Goal: Task Accomplishment & Management: Manage account settings

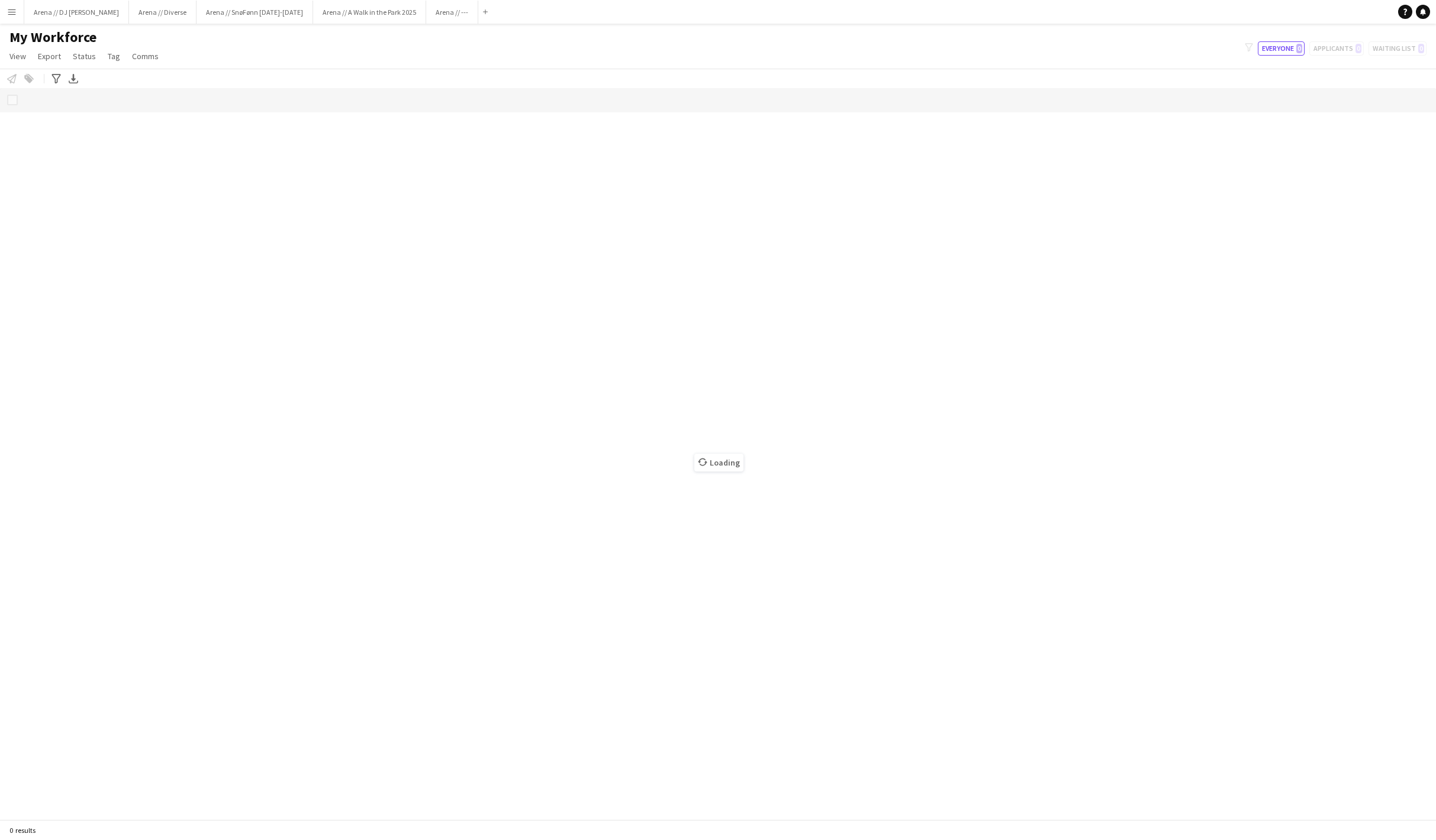
click at [430, 24] on main "My Workforce View Views Default view New view Update view Delete view Edit name…" at bounding box center [718, 424] width 1436 height 800
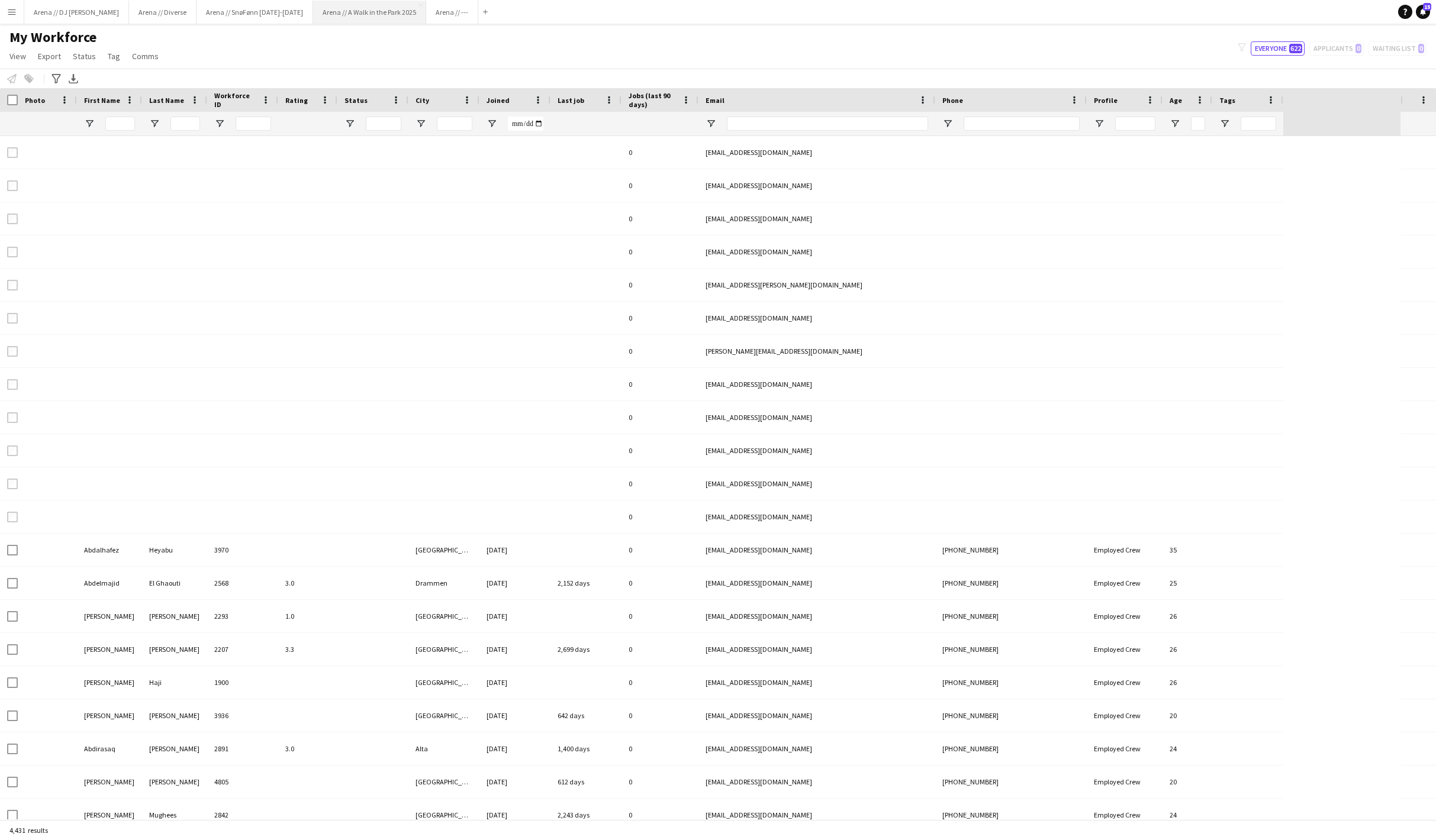
type input "****"
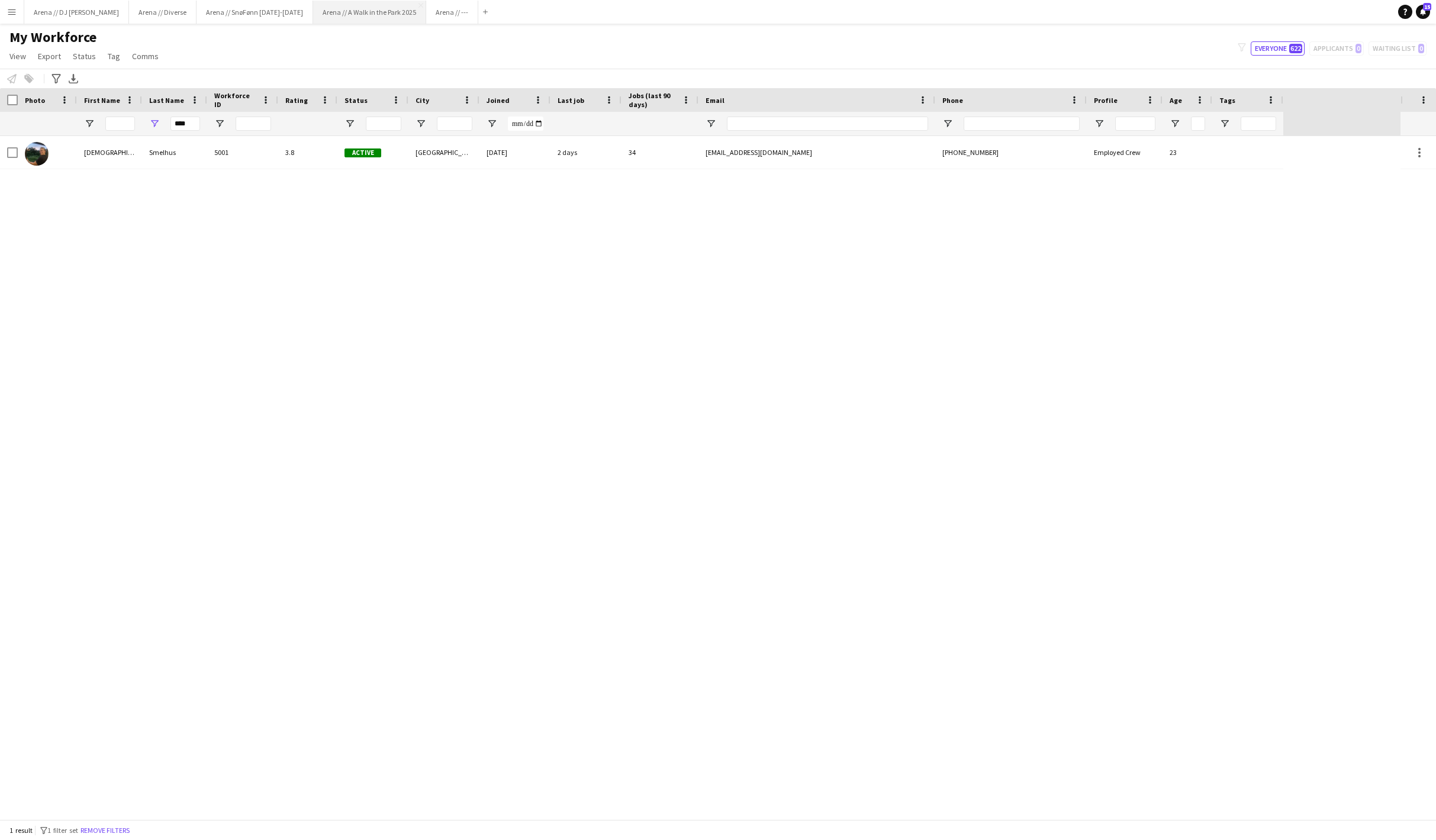
click at [425, 19] on button "Arena // A Walk in the Park 2025 Close" at bounding box center [370, 12] width 113 height 23
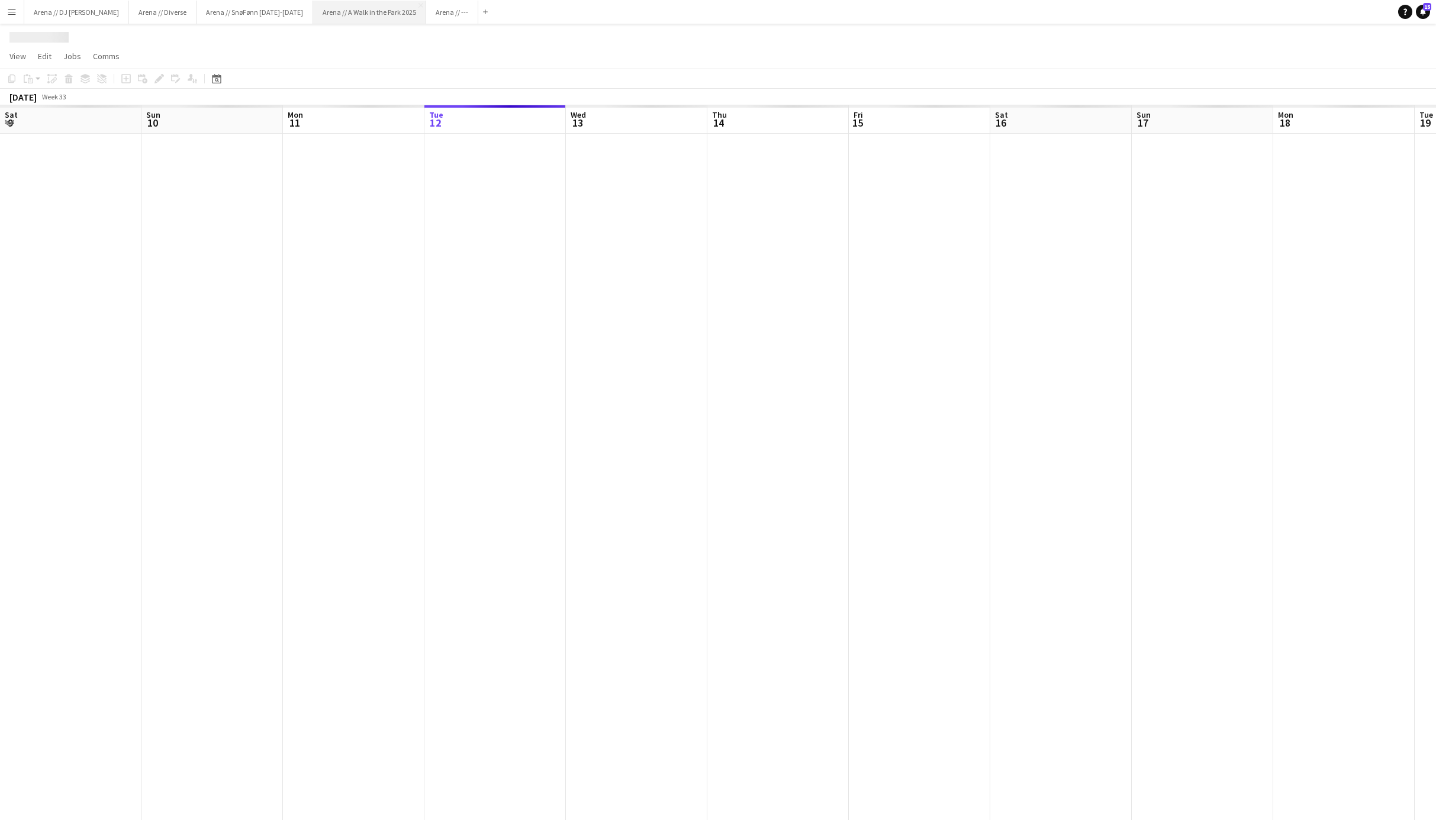
scroll to position [0, 283]
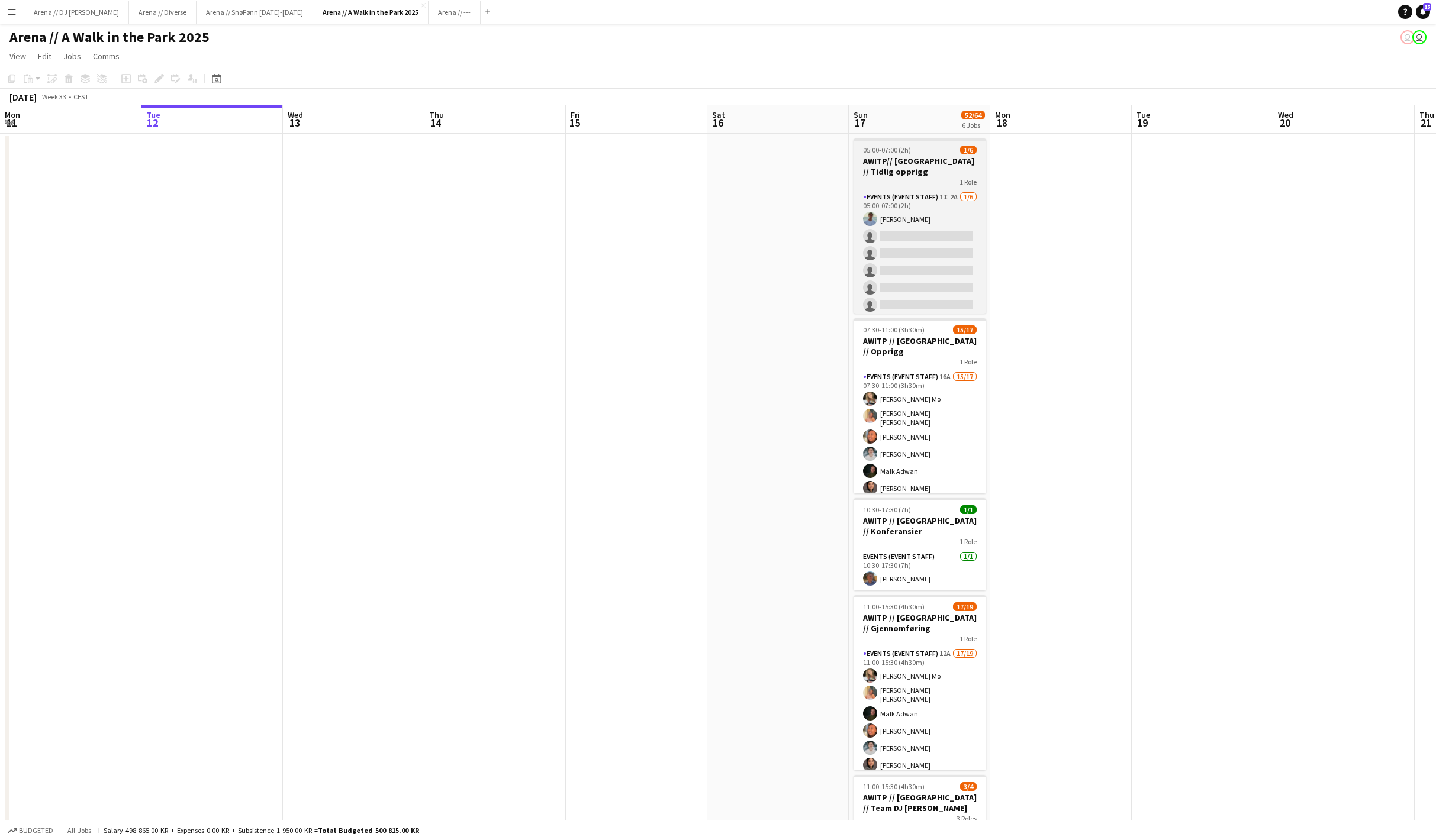
click at [930, 159] on h3 "AWITP// [GEOGRAPHIC_DATA] // Tidlig opprigg" at bounding box center [919, 166] width 132 height 21
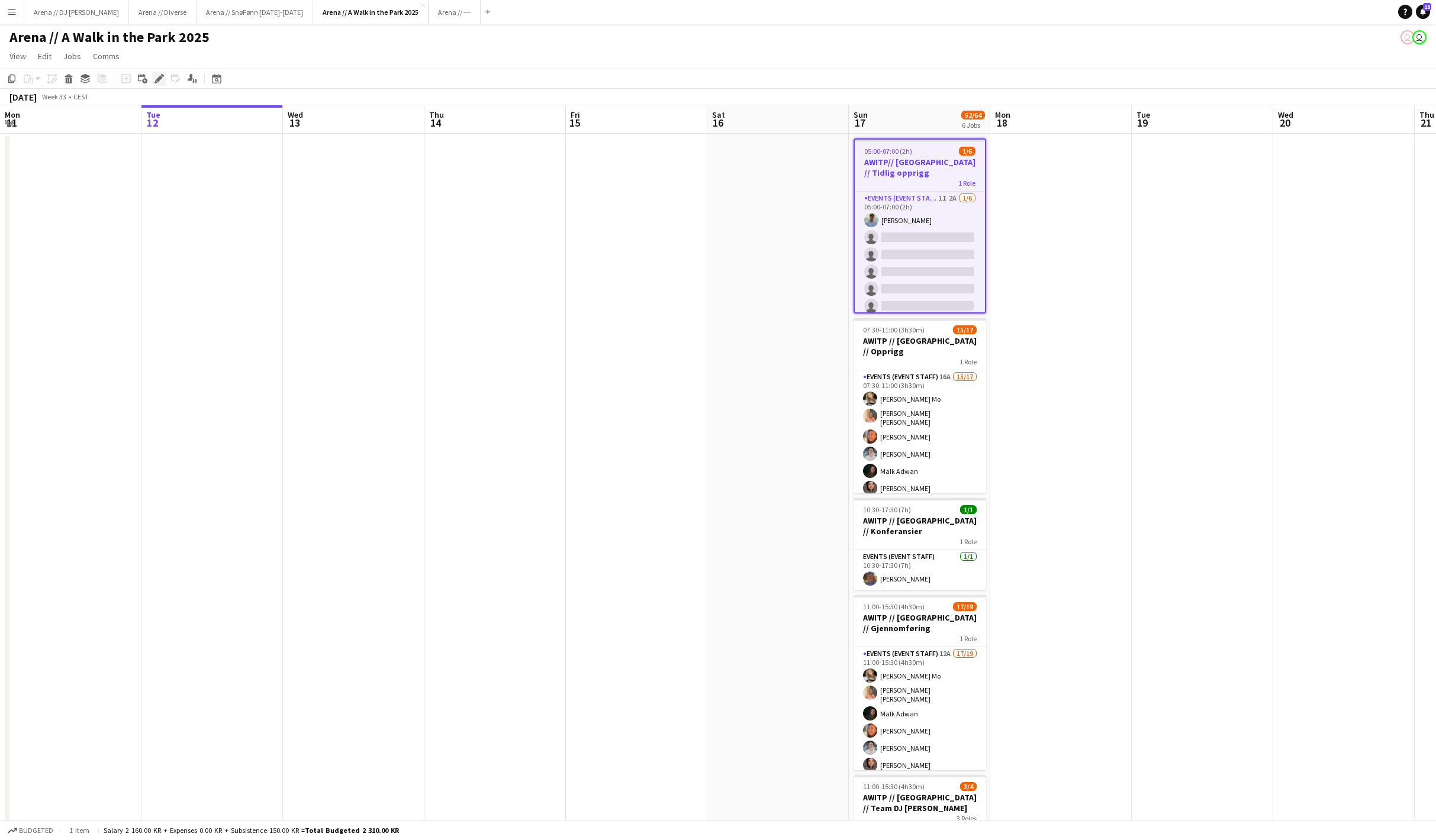
click at [156, 84] on g at bounding box center [159, 78] width 10 height 10
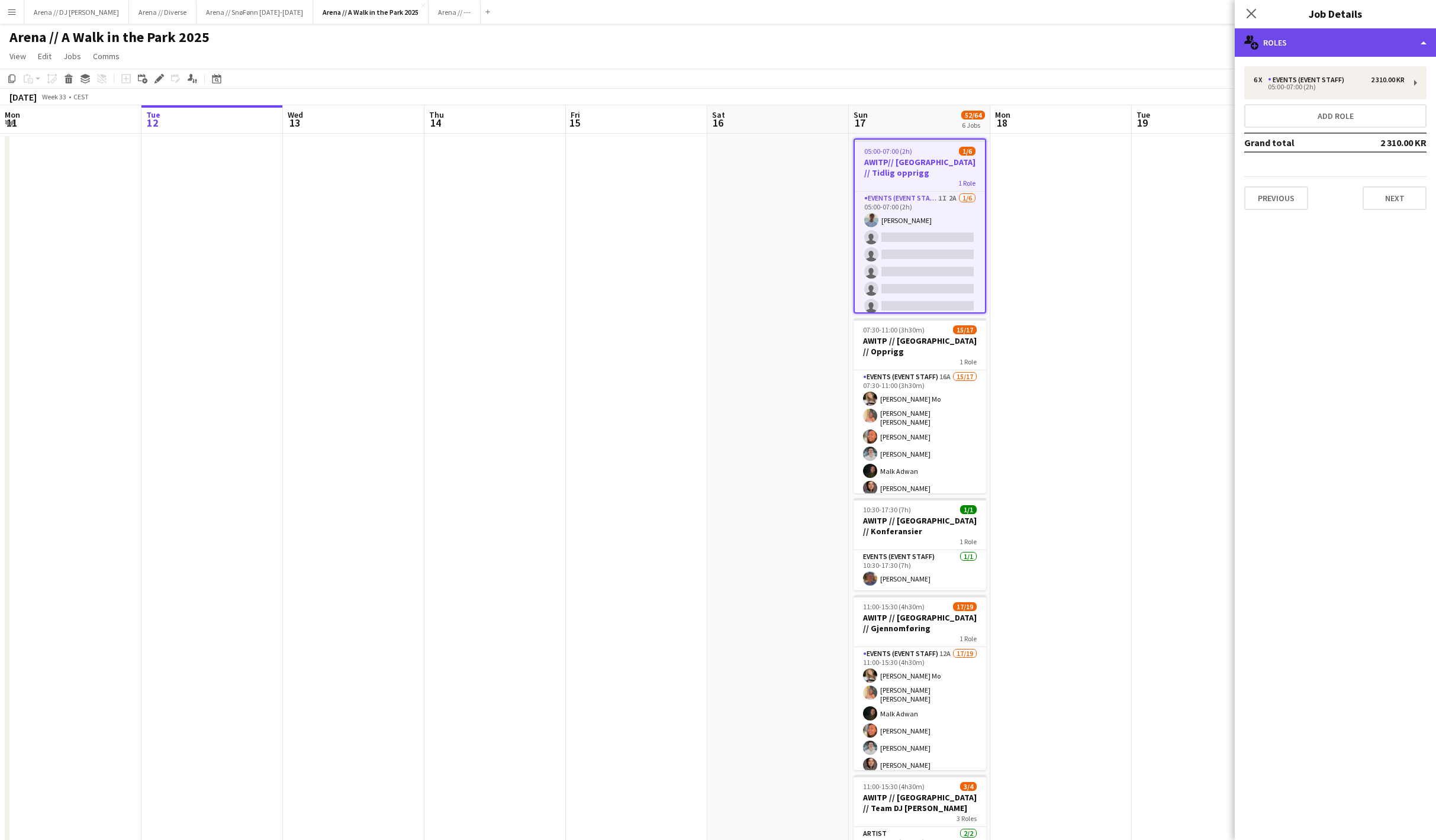
click at [1267, 45] on div "multiple-users-add Roles" at bounding box center [1335, 43] width 201 height 29
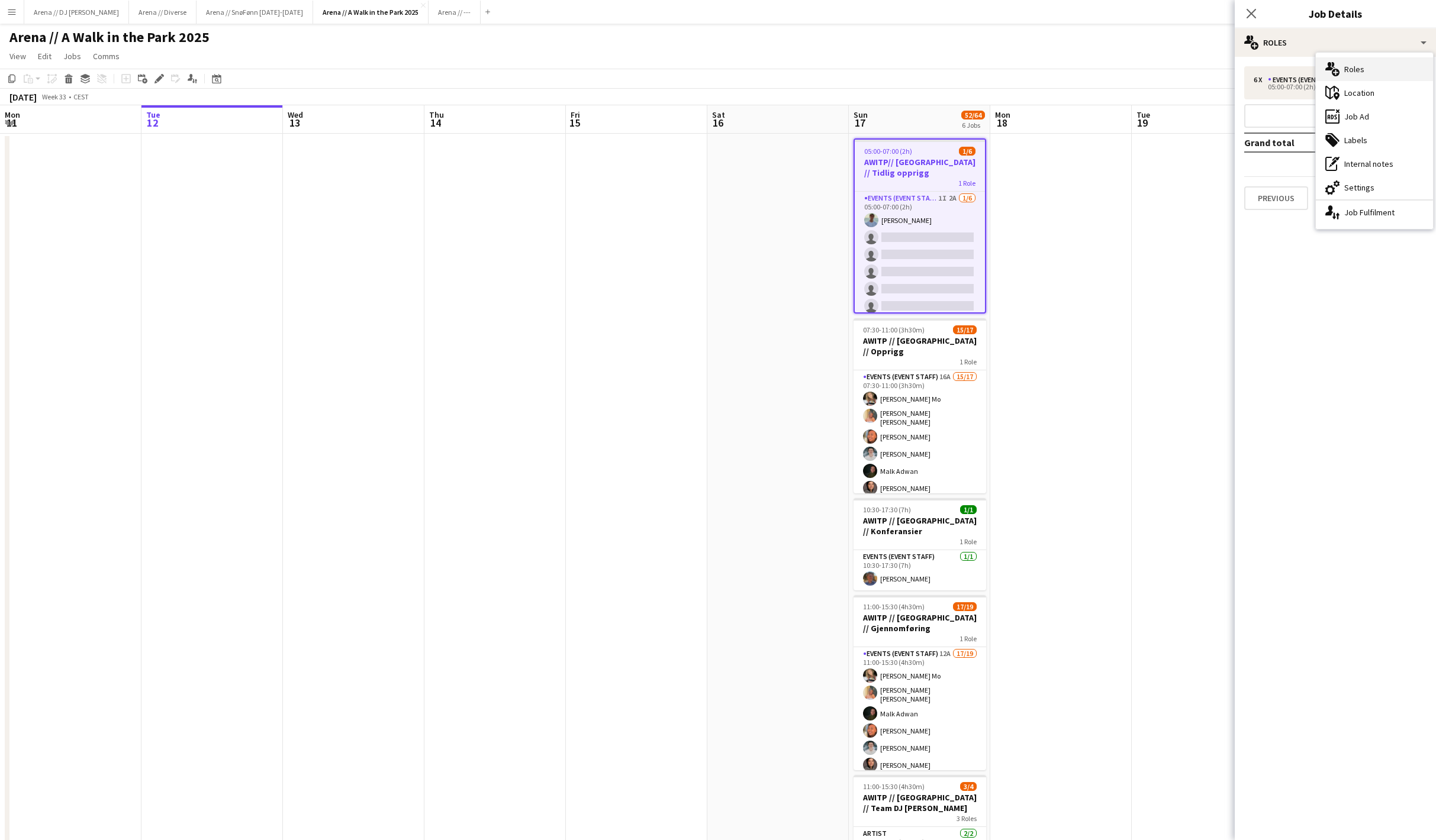
click at [1356, 69] on div "multiple-users-add Roles" at bounding box center [1374, 69] width 117 height 24
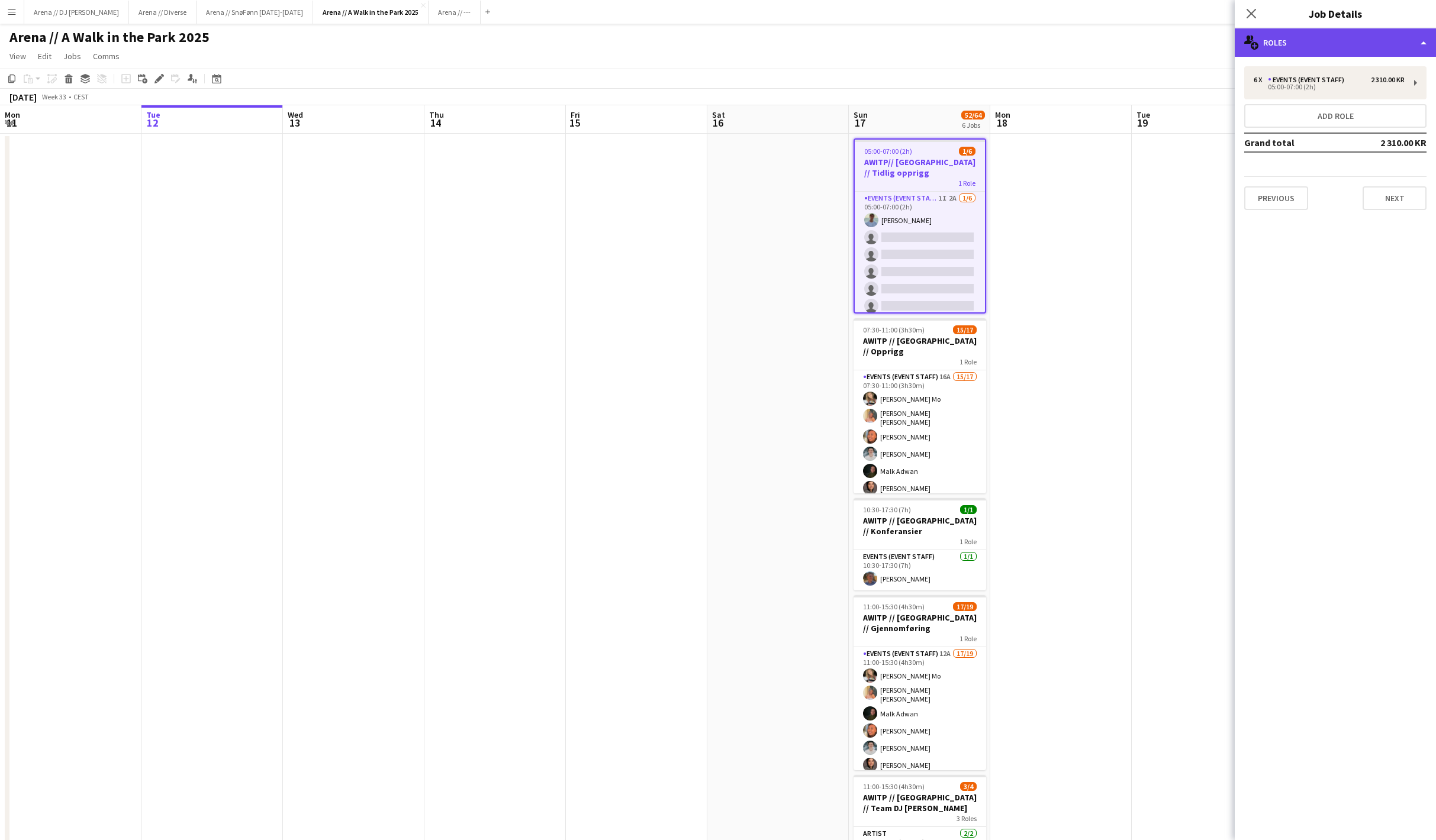
click at [1333, 46] on div "multiple-users-add Roles" at bounding box center [1335, 43] width 201 height 29
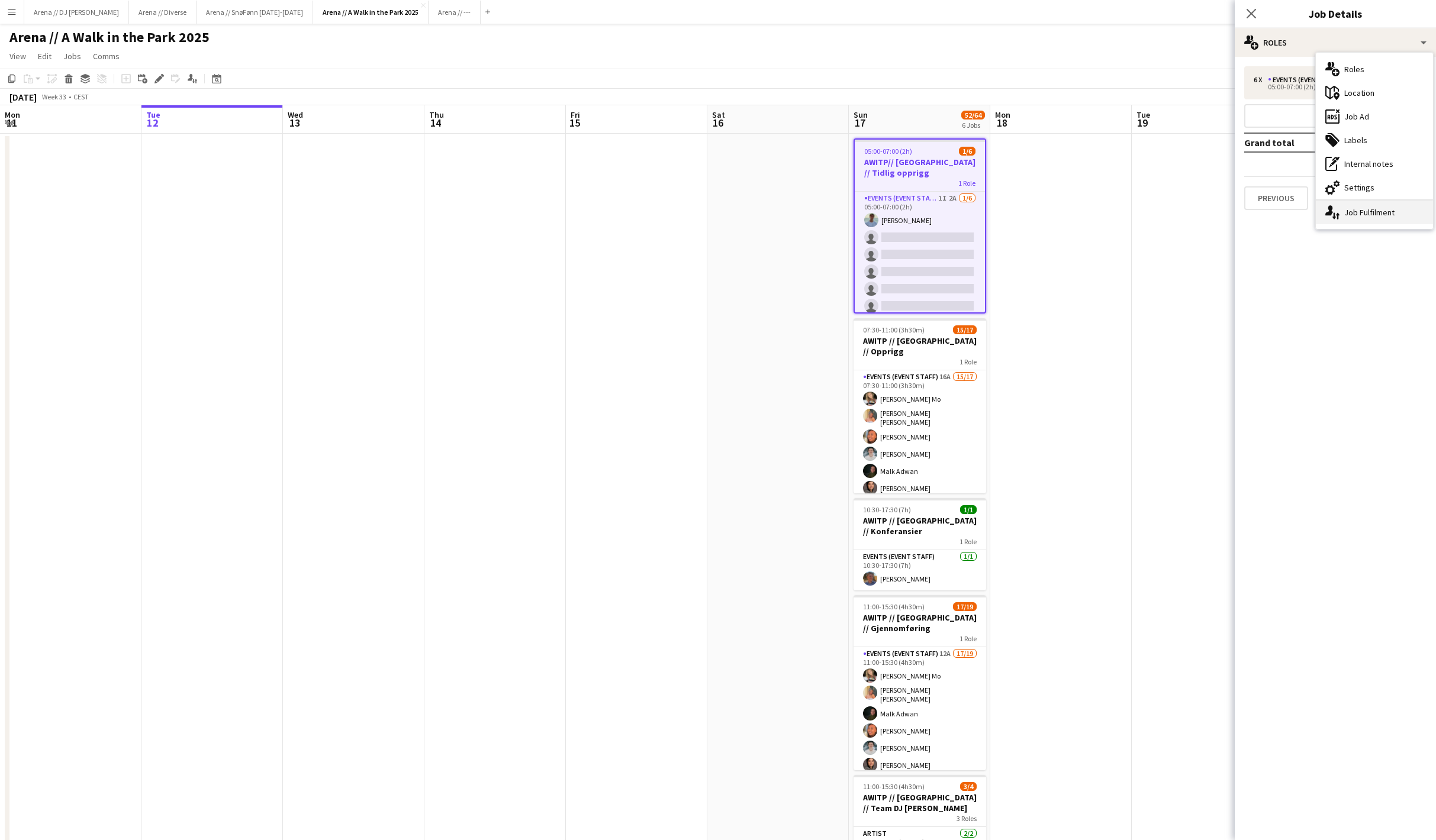
click at [1369, 211] on div "single-neutral-actions-up-down Job Fulfilment" at bounding box center [1374, 212] width 117 height 24
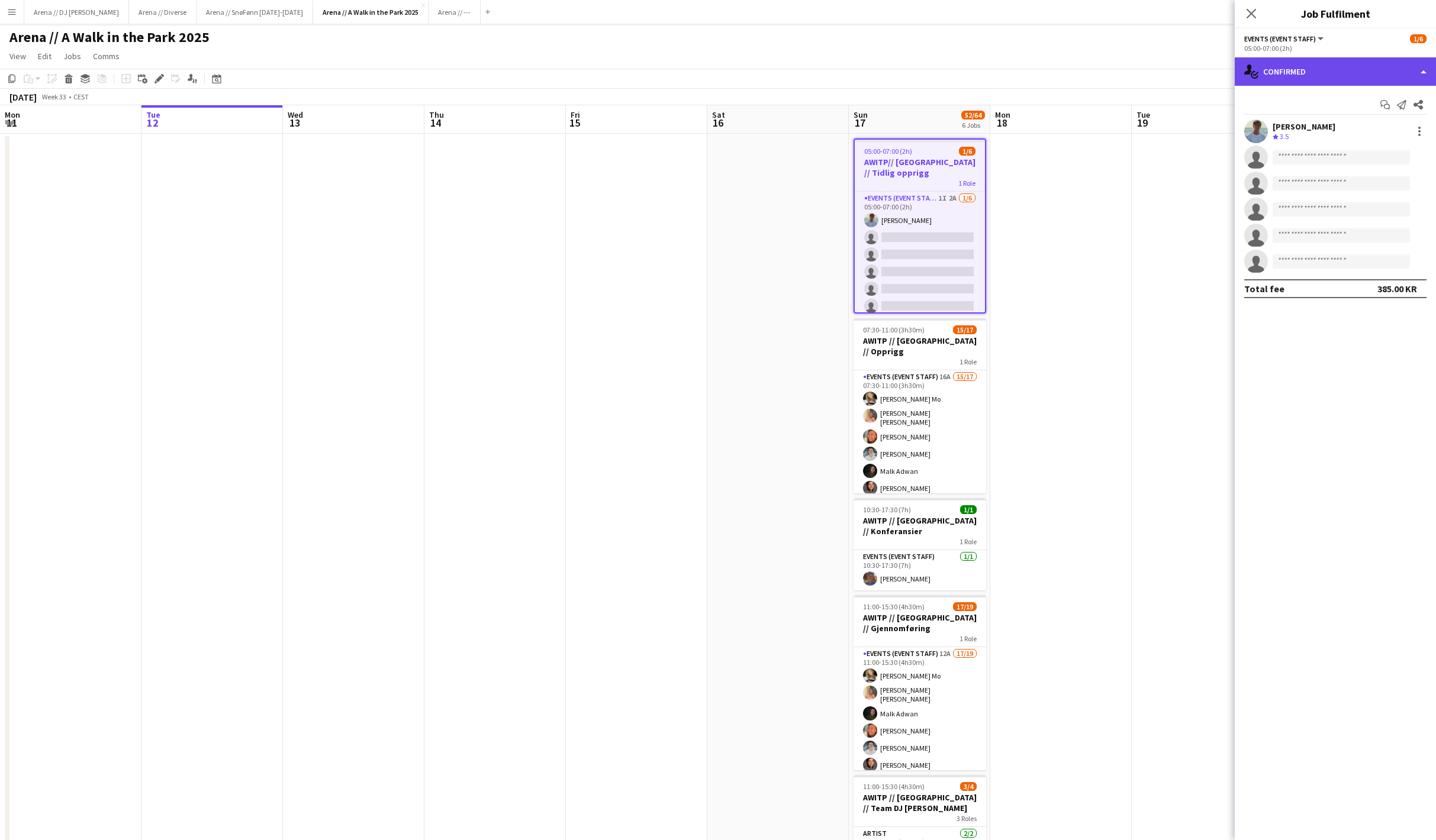
click at [1327, 75] on div "single-neutral-actions-check-2 Confirmed" at bounding box center [1335, 72] width 201 height 29
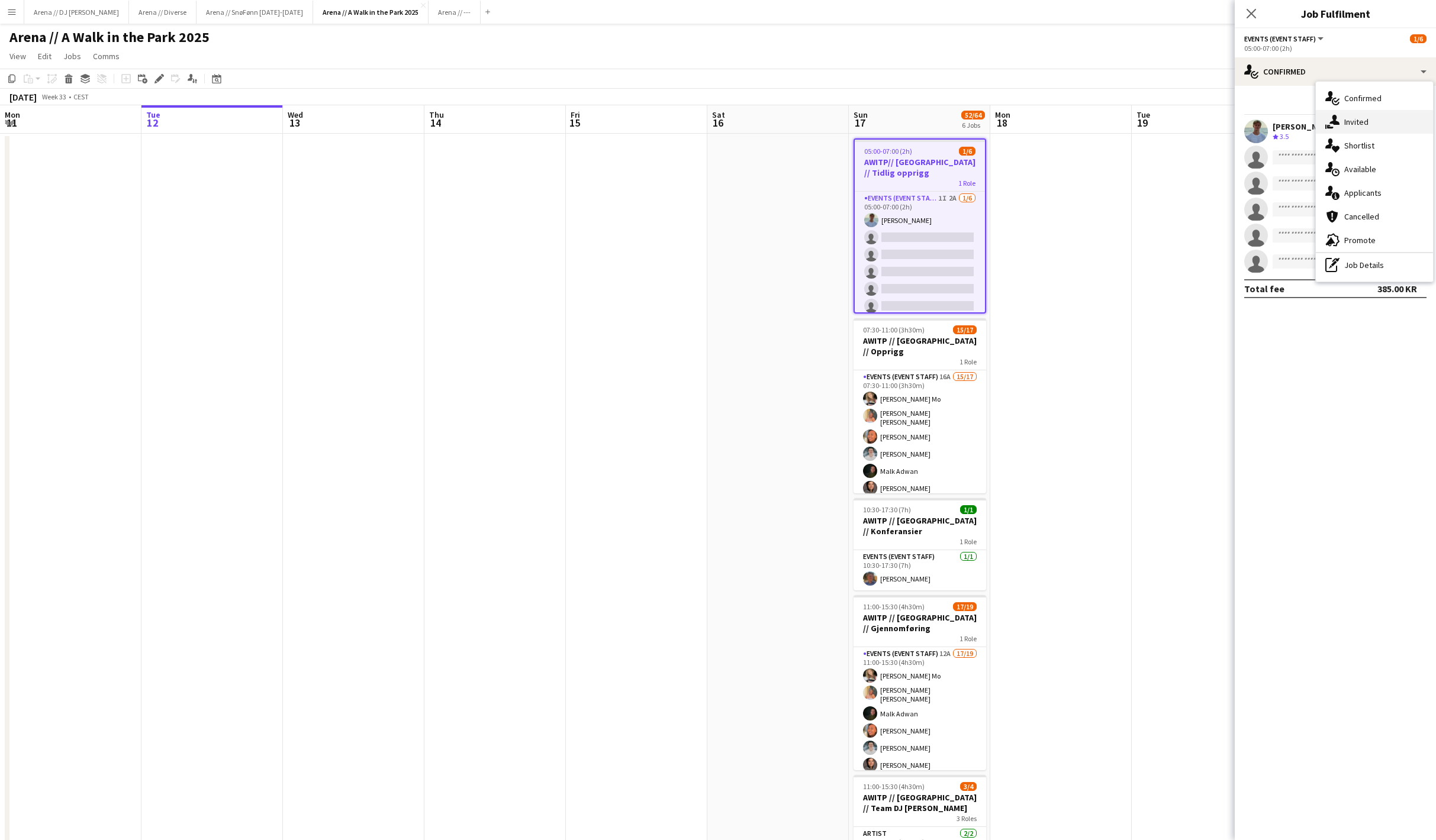
click at [1347, 119] on div "single-neutral-actions-share-1 Invited" at bounding box center [1374, 122] width 117 height 24
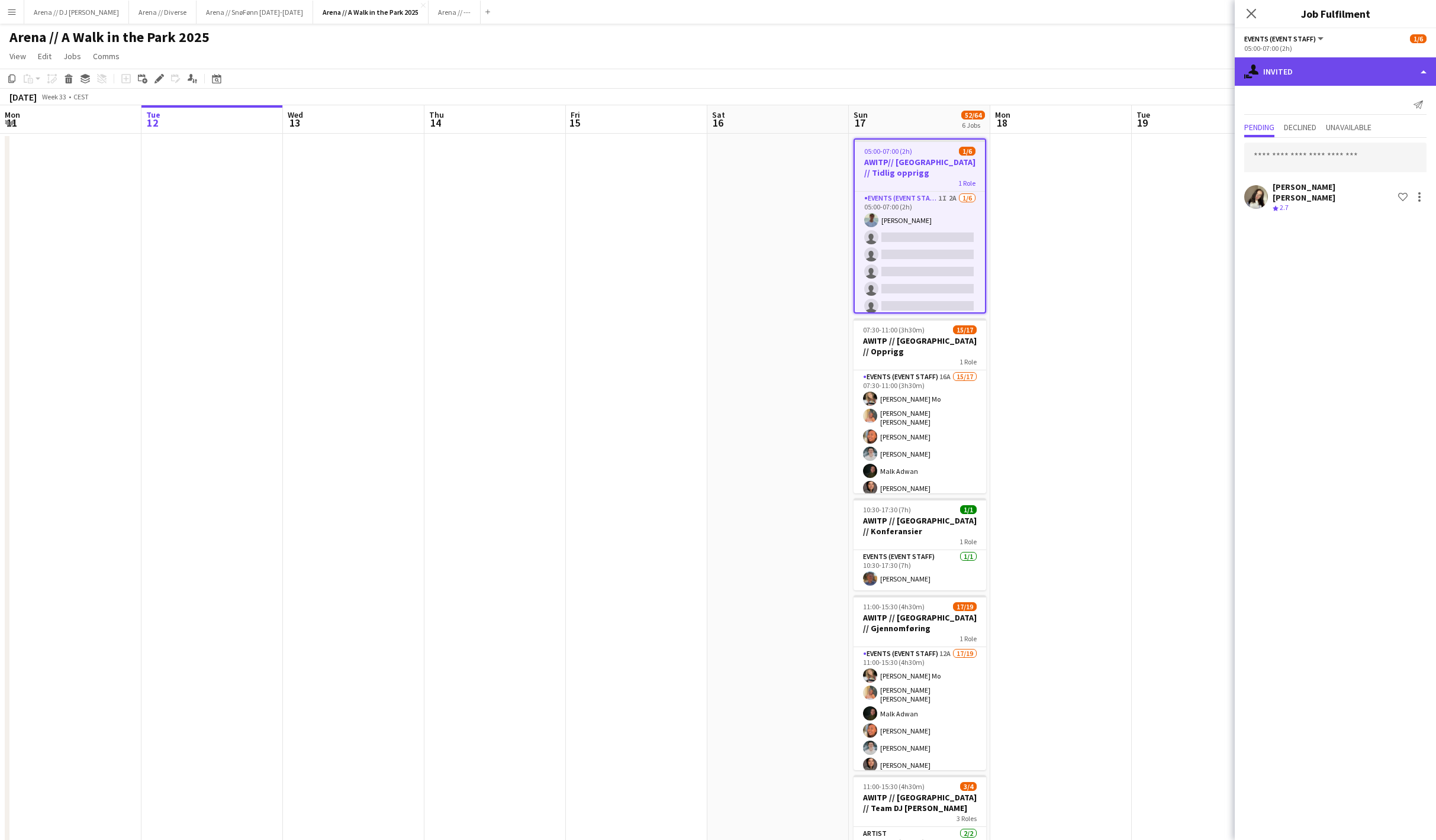
click at [1333, 83] on div "single-neutral-actions-share-1 Invited" at bounding box center [1335, 72] width 201 height 29
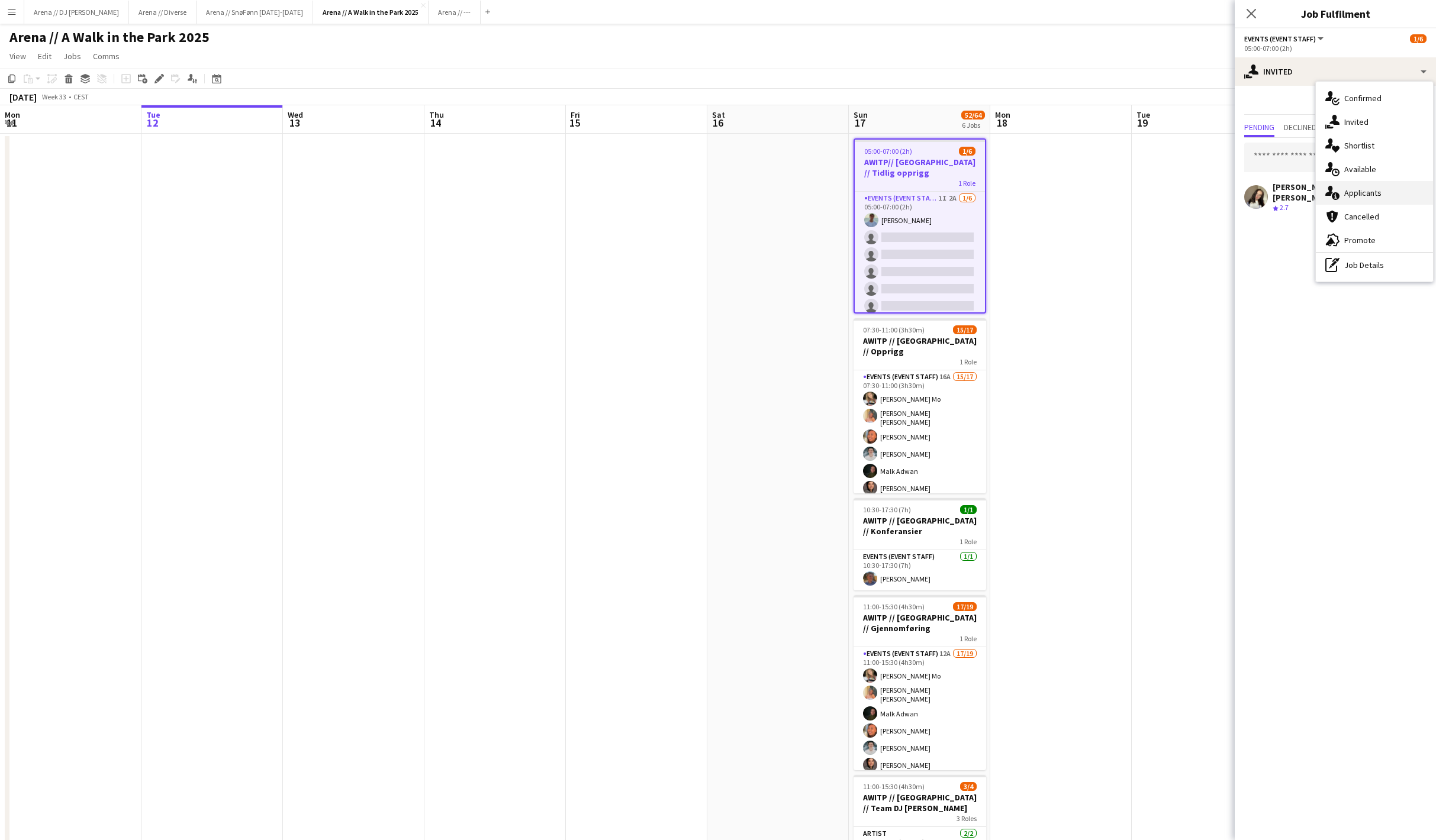
click at [1363, 194] on div "single-neutral-actions-information Applicants" at bounding box center [1374, 192] width 117 height 24
click at [1406, 186] on app-icon "Confirm" at bounding box center [1402, 187] width 10 height 10
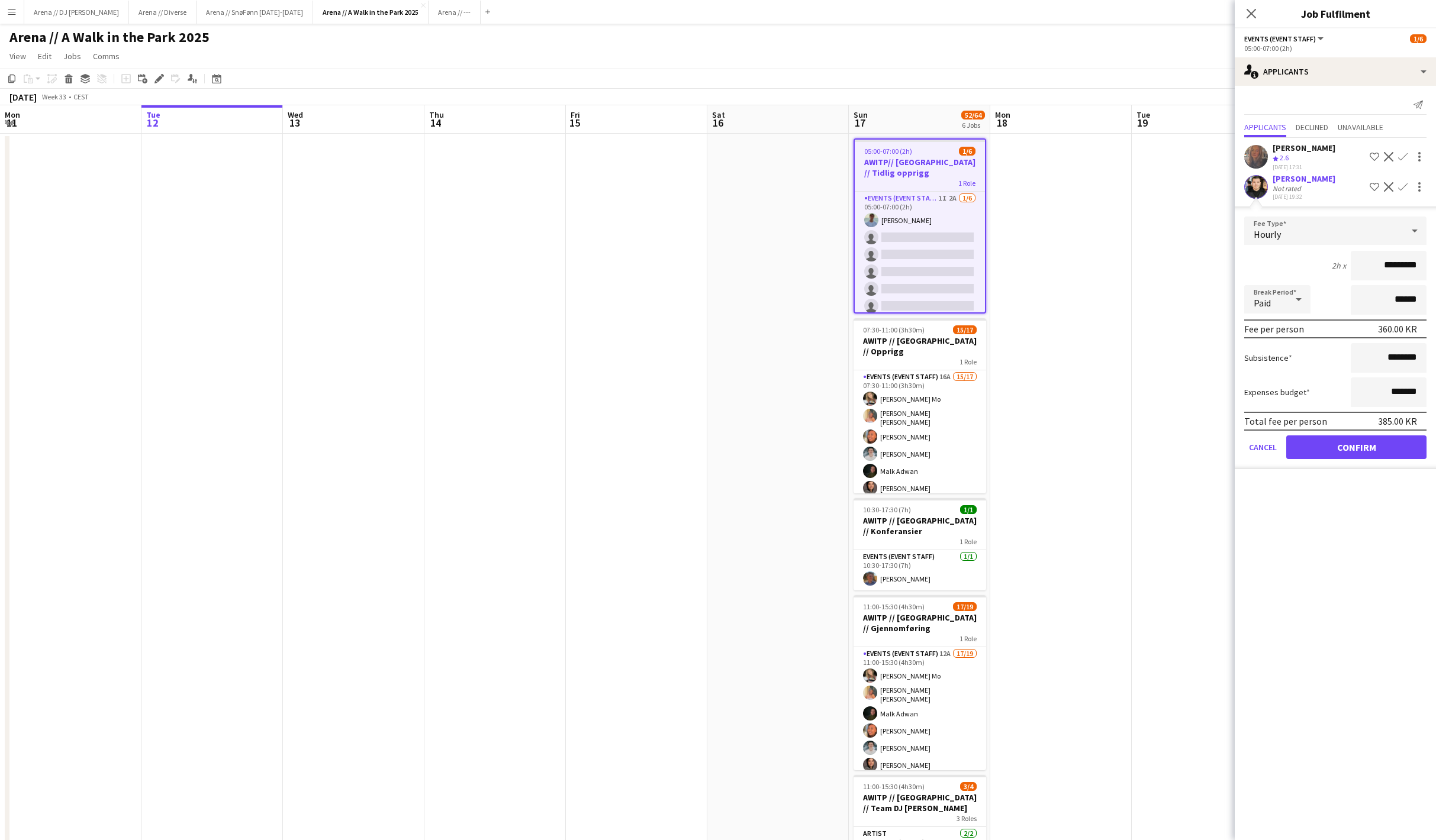
click at [1376, 446] on button "Confirm" at bounding box center [1356, 447] width 140 height 24
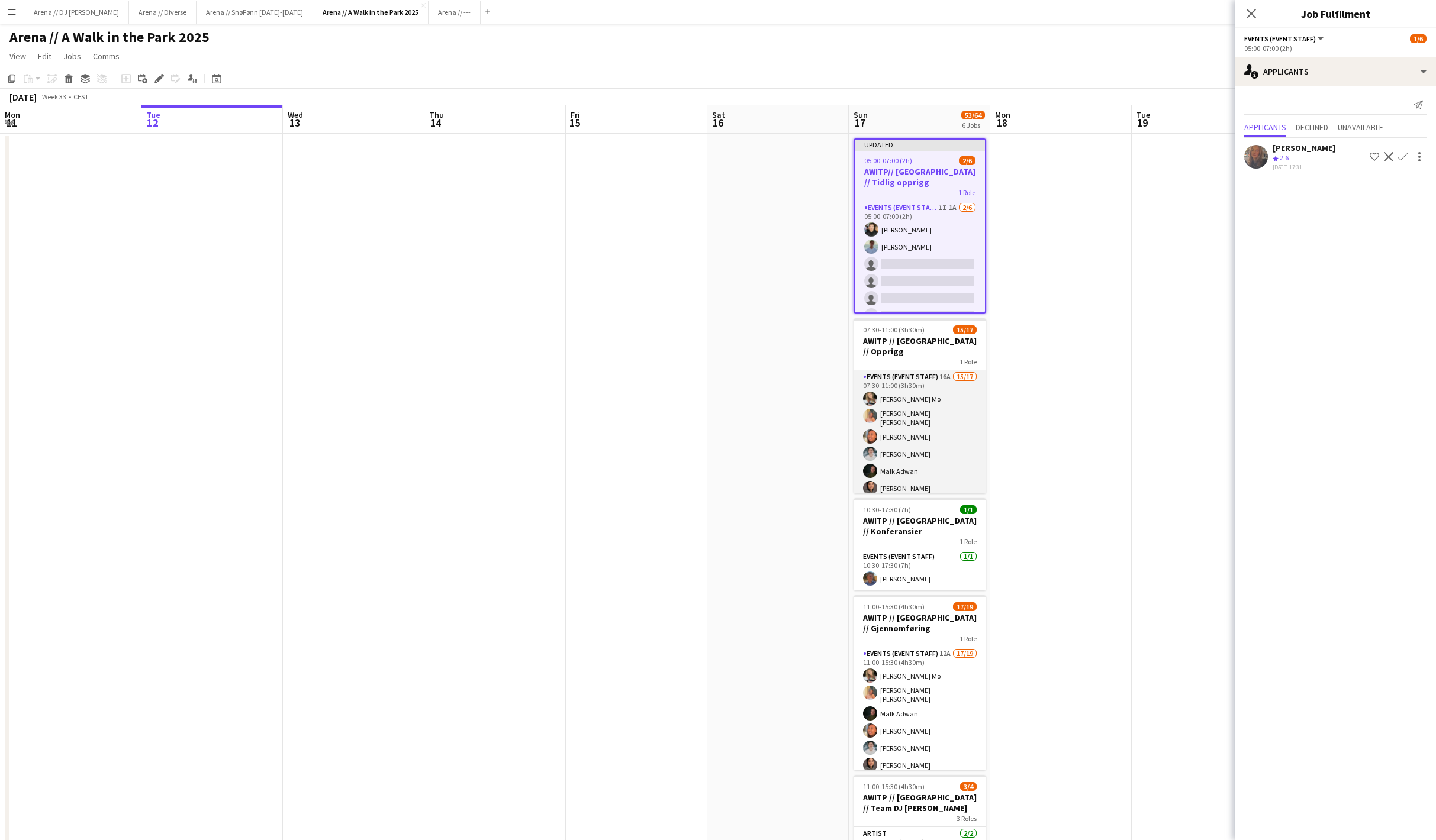
click at [942, 415] on app-card-role "Events (Event Staff) 16A 15/17 07:30-11:00 (3h30m) [PERSON_NAME] Mo [PERSON_NAM…" at bounding box center [919, 533] width 132 height 325
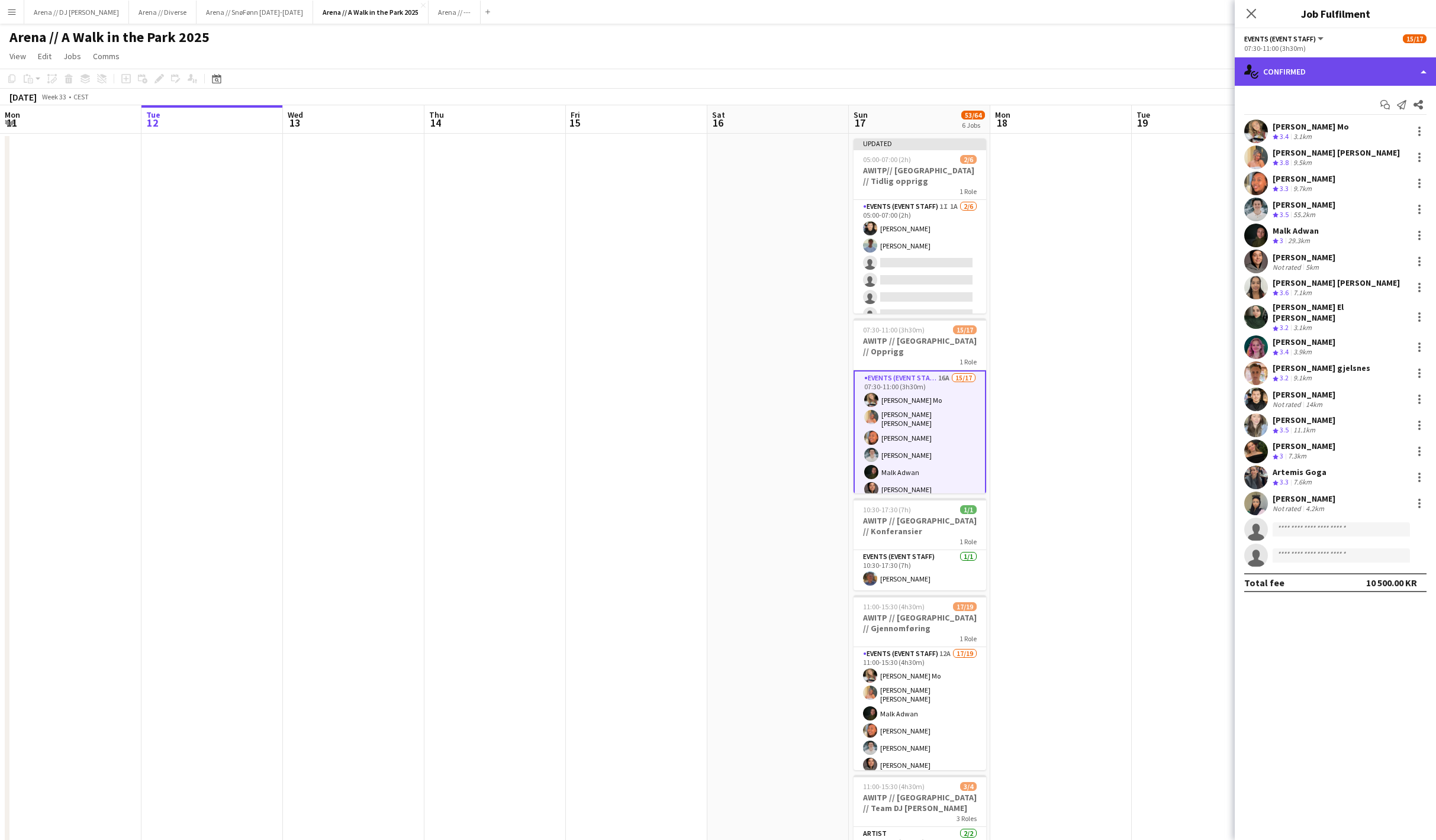
click at [1339, 67] on div "single-neutral-actions-check-2 Confirmed" at bounding box center [1335, 72] width 201 height 29
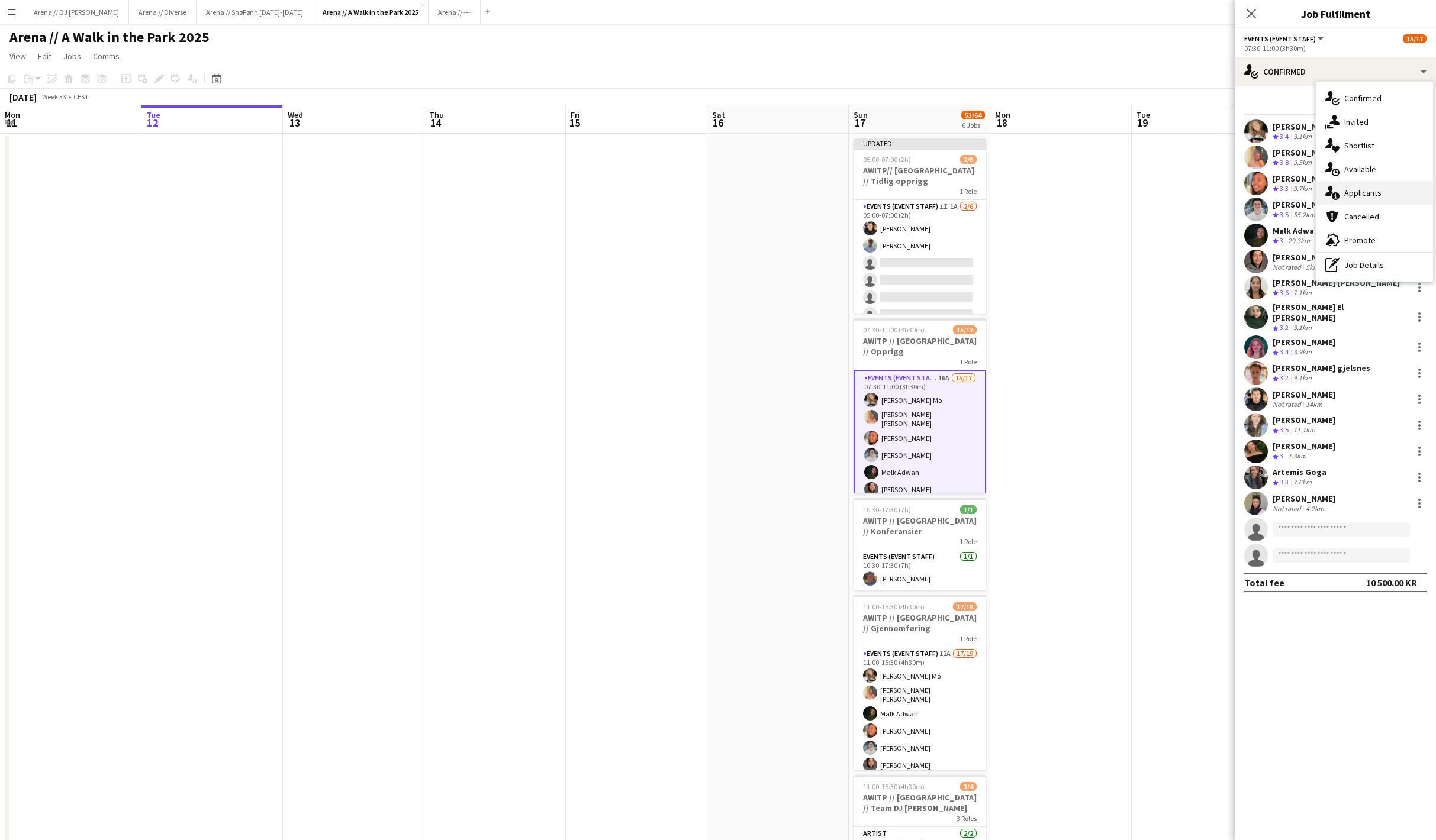
click at [1360, 191] on div "single-neutral-actions-information Applicants" at bounding box center [1374, 192] width 117 height 24
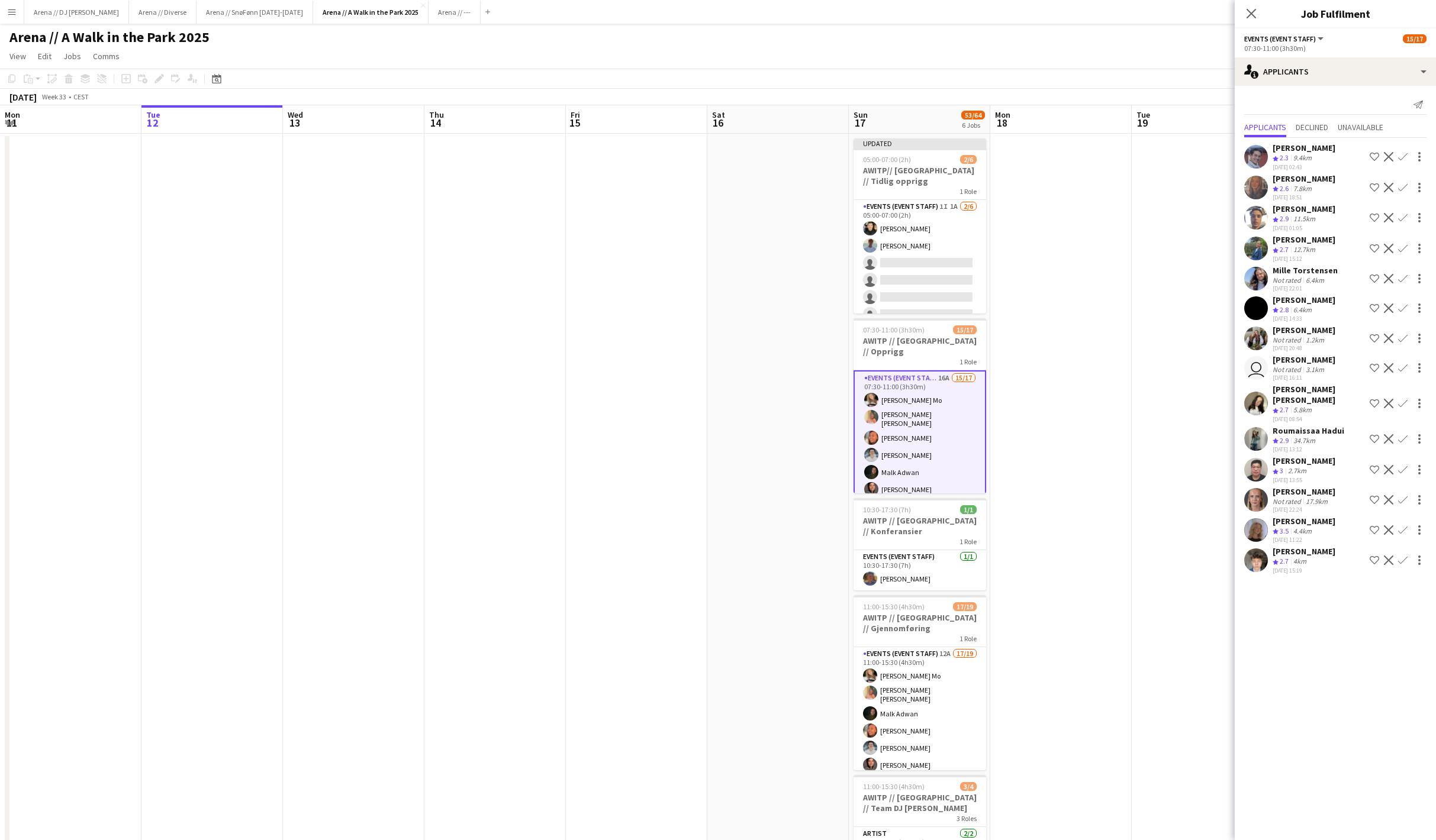
click at [1187, 362] on app-date-cell at bounding box center [1203, 644] width 141 height 1021
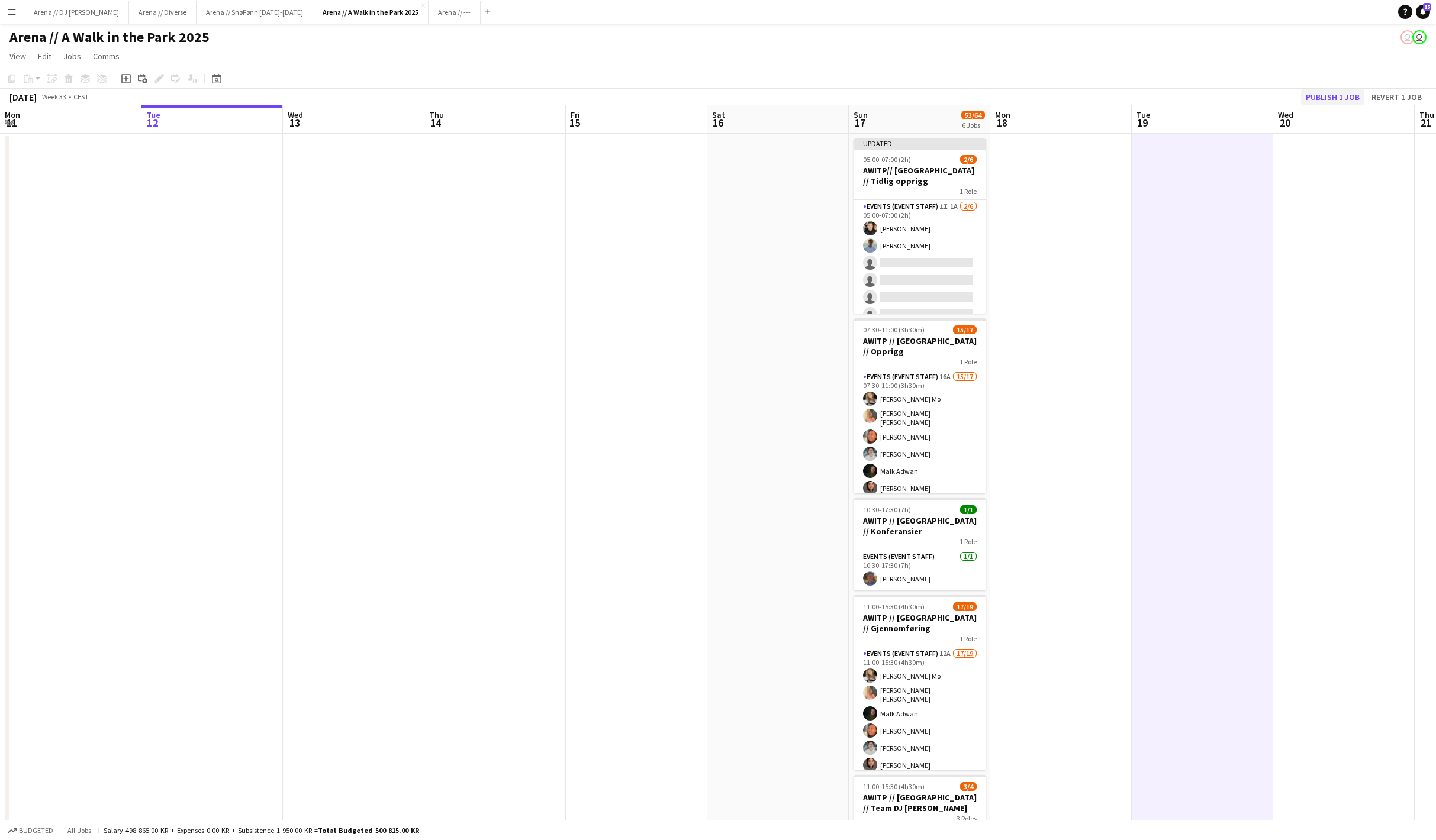
click at [1303, 99] on button "Publish 1 job" at bounding box center [1333, 97] width 64 height 16
